Goal: Check status

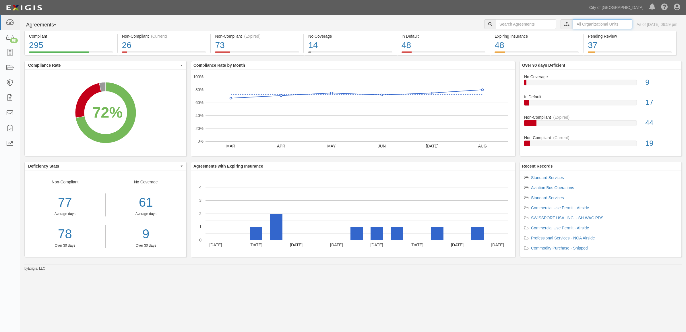
click at [592, 25] on input "text" at bounding box center [602, 24] width 59 height 10
click at [506, 33] on icon at bounding box center [507, 34] width 4 height 3
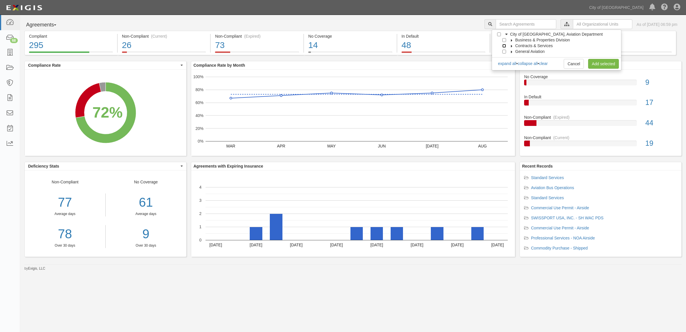
click at [504, 47] on input "Contracts & Services" at bounding box center [504, 46] width 4 height 4
checkbox input "true"
click at [613, 62] on link "Add selected" at bounding box center [603, 64] width 31 height 10
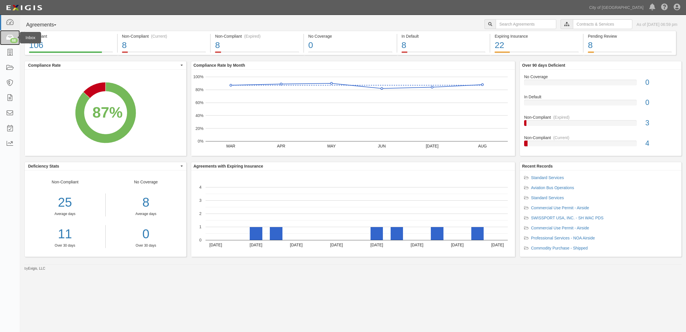
click at [5, 39] on link "68" at bounding box center [10, 37] width 20 height 15
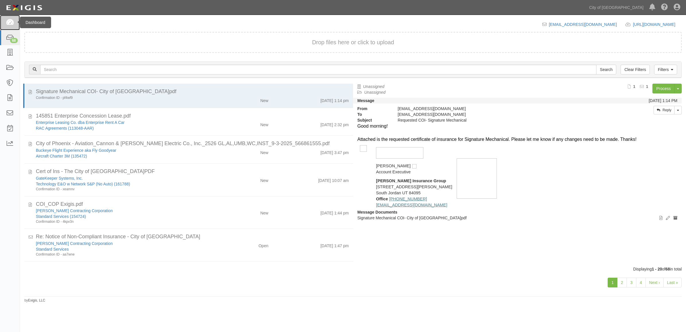
click at [5, 21] on link at bounding box center [10, 22] width 20 height 15
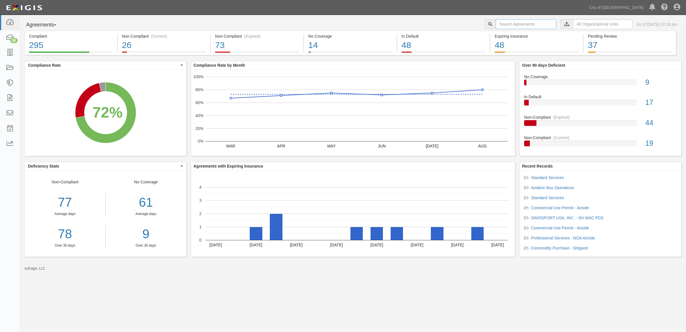
click at [506, 22] on input "text" at bounding box center [526, 24] width 61 height 10
type input "161888"
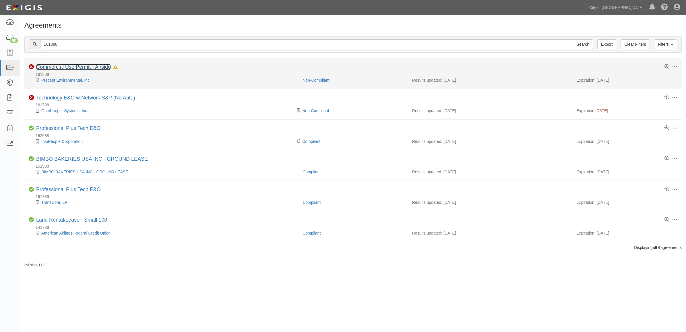
click at [47, 65] on link "Commercial Use Permit - Airside" at bounding box center [73, 67] width 75 height 6
